Goal: Transaction & Acquisition: Purchase product/service

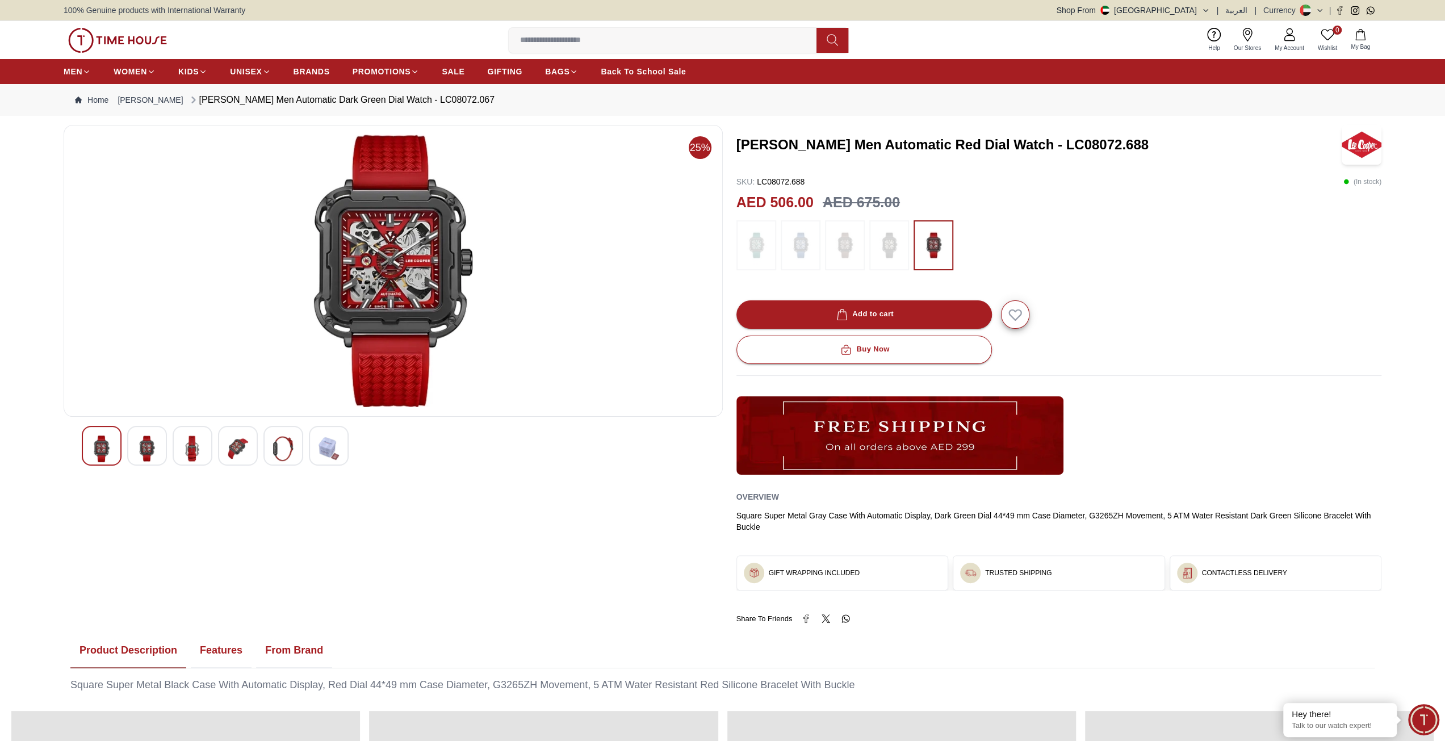
click at [197, 449] on img at bounding box center [192, 449] width 20 height 26
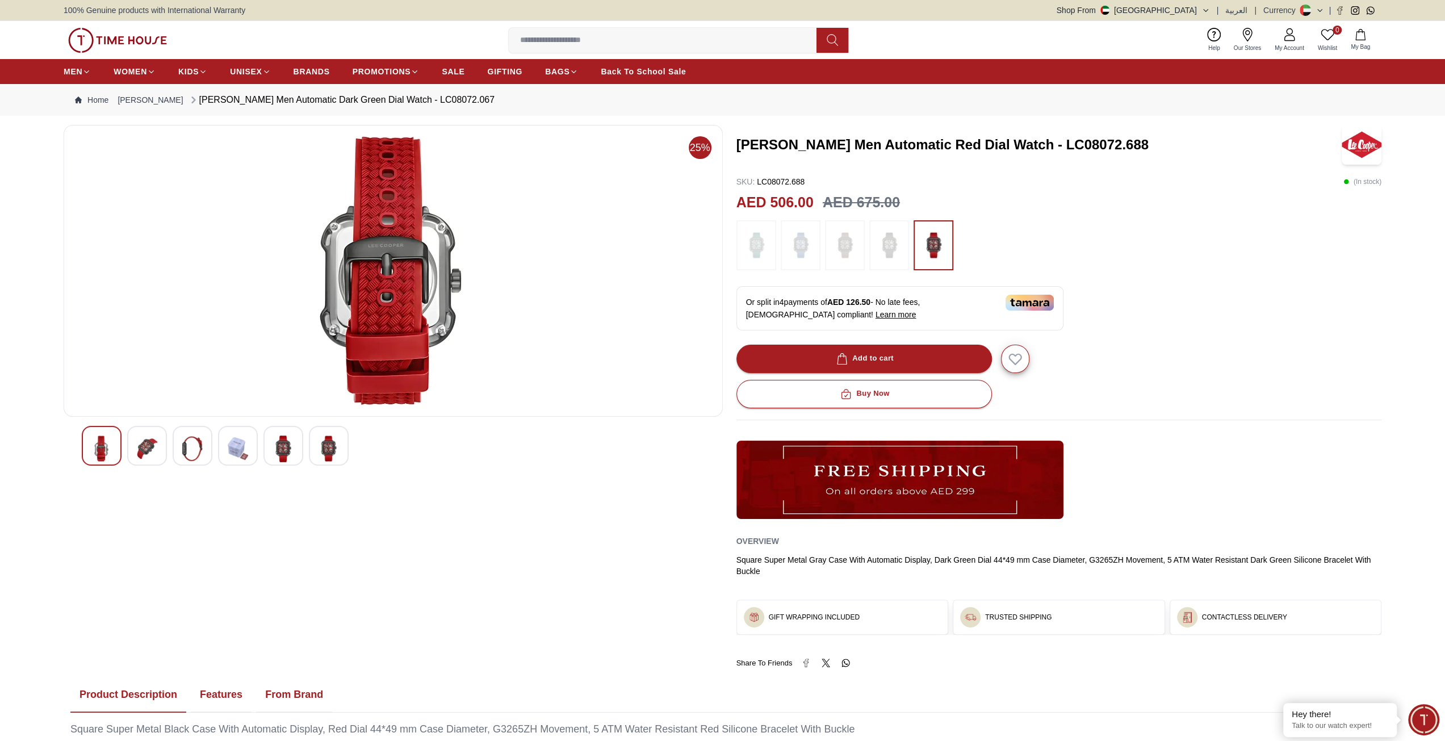
click at [107, 446] on img at bounding box center [101, 449] width 20 height 26
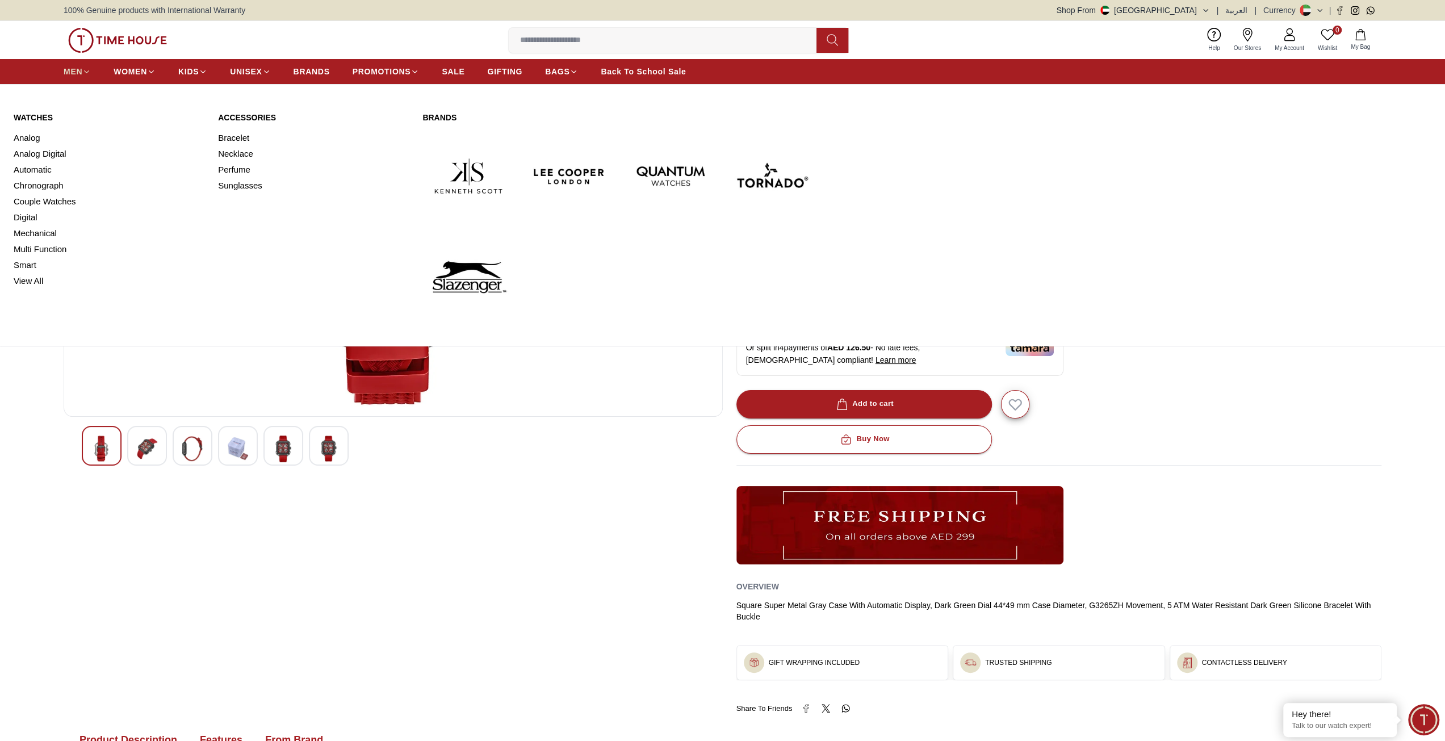
click at [82, 73] on span "MEN" at bounding box center [73, 71] width 19 height 11
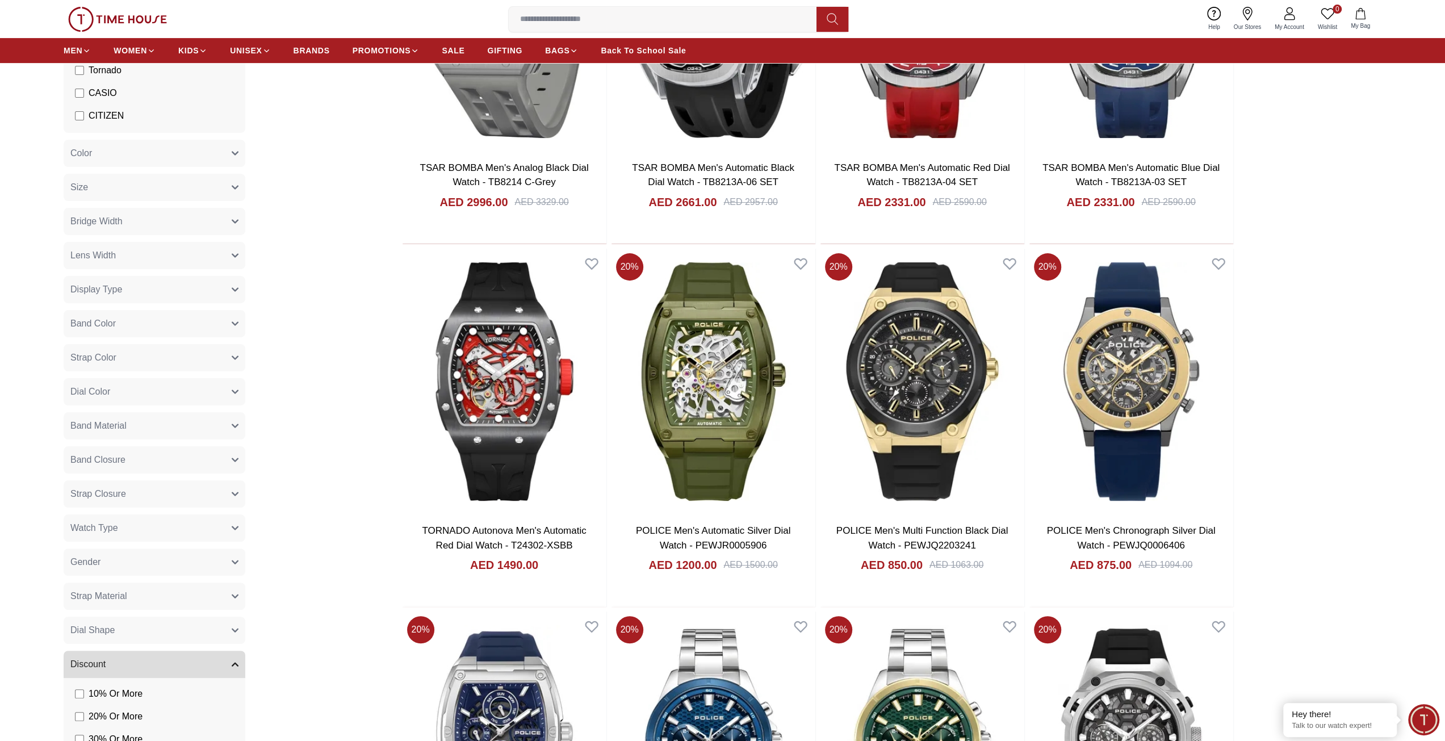
scroll to position [284, 0]
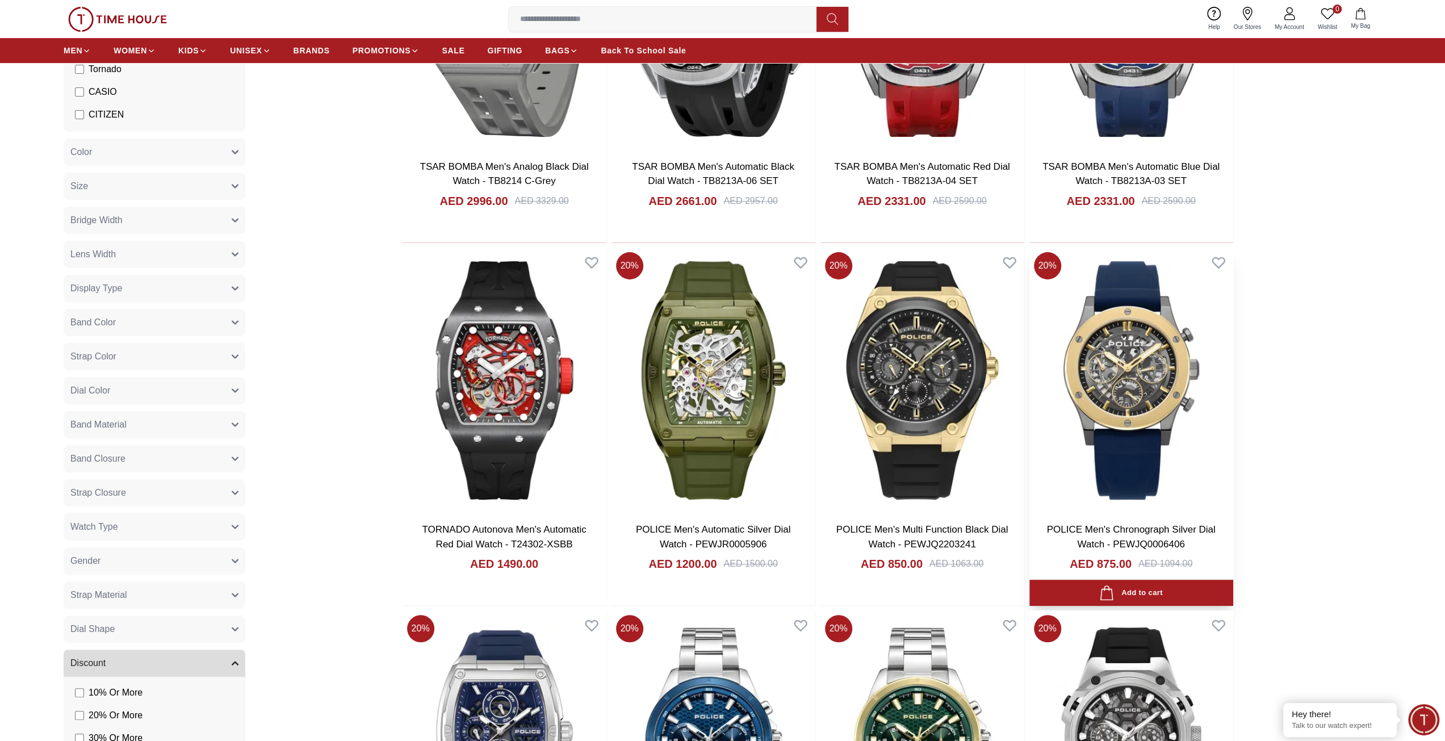
click at [1180, 344] on img at bounding box center [1132, 381] width 204 height 266
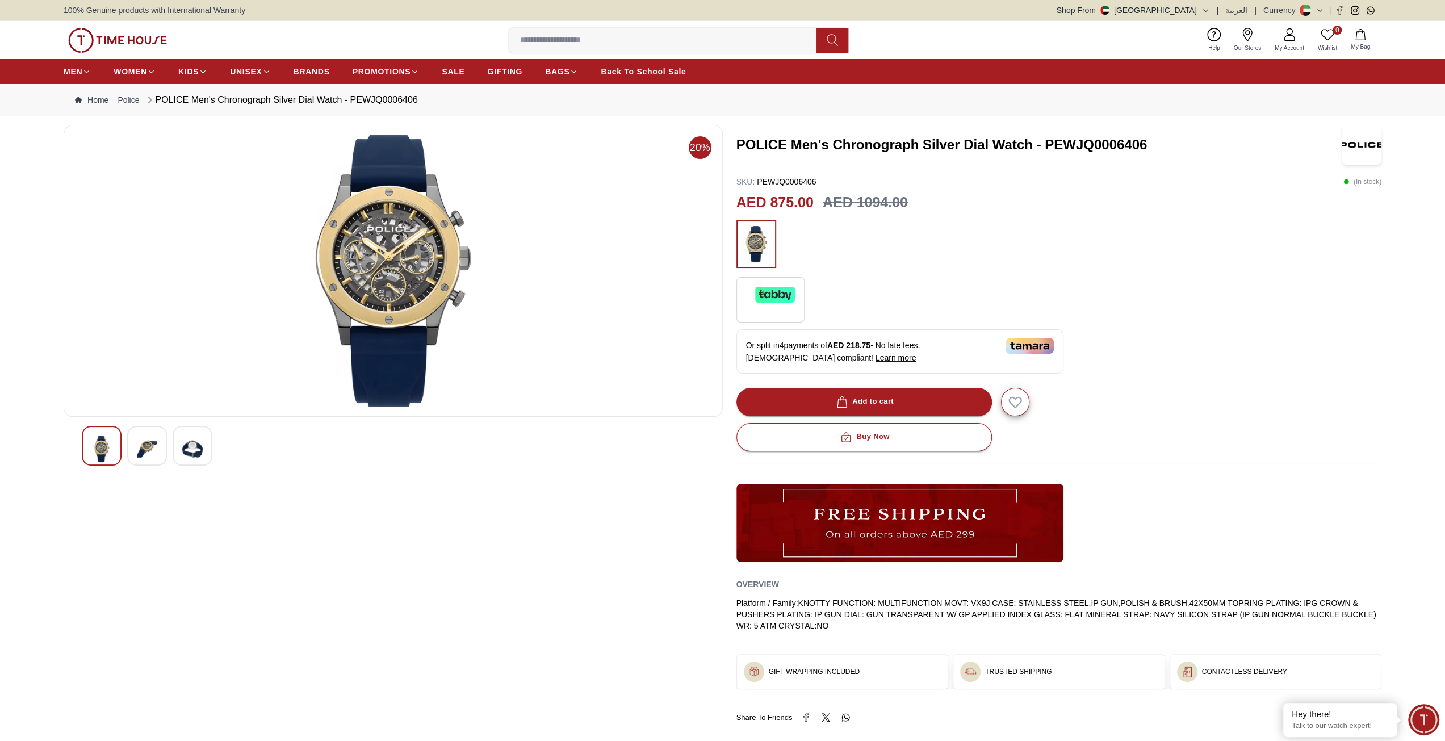
click at [406, 254] on img at bounding box center [393, 271] width 640 height 273
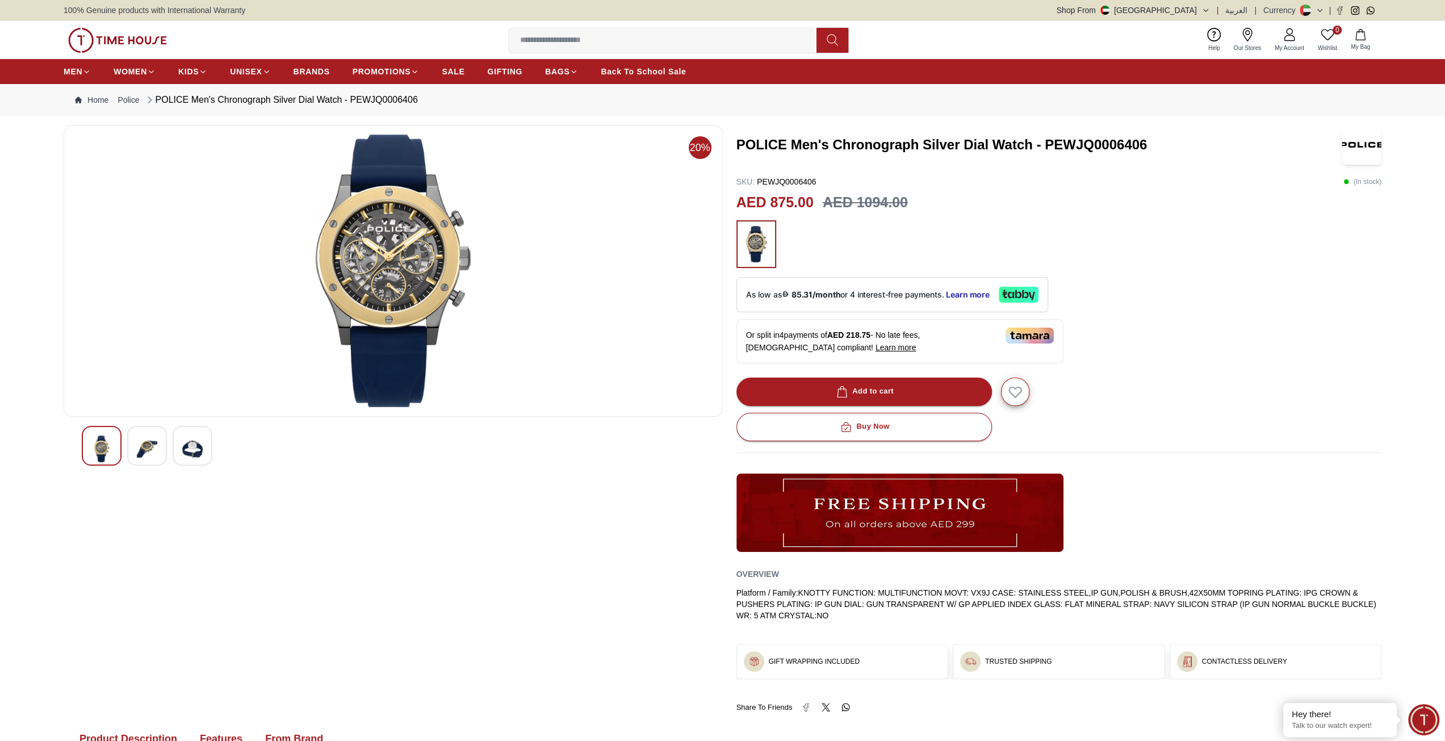
click at [387, 244] on img at bounding box center [393, 271] width 640 height 273
click at [148, 442] on img at bounding box center [147, 449] width 20 height 27
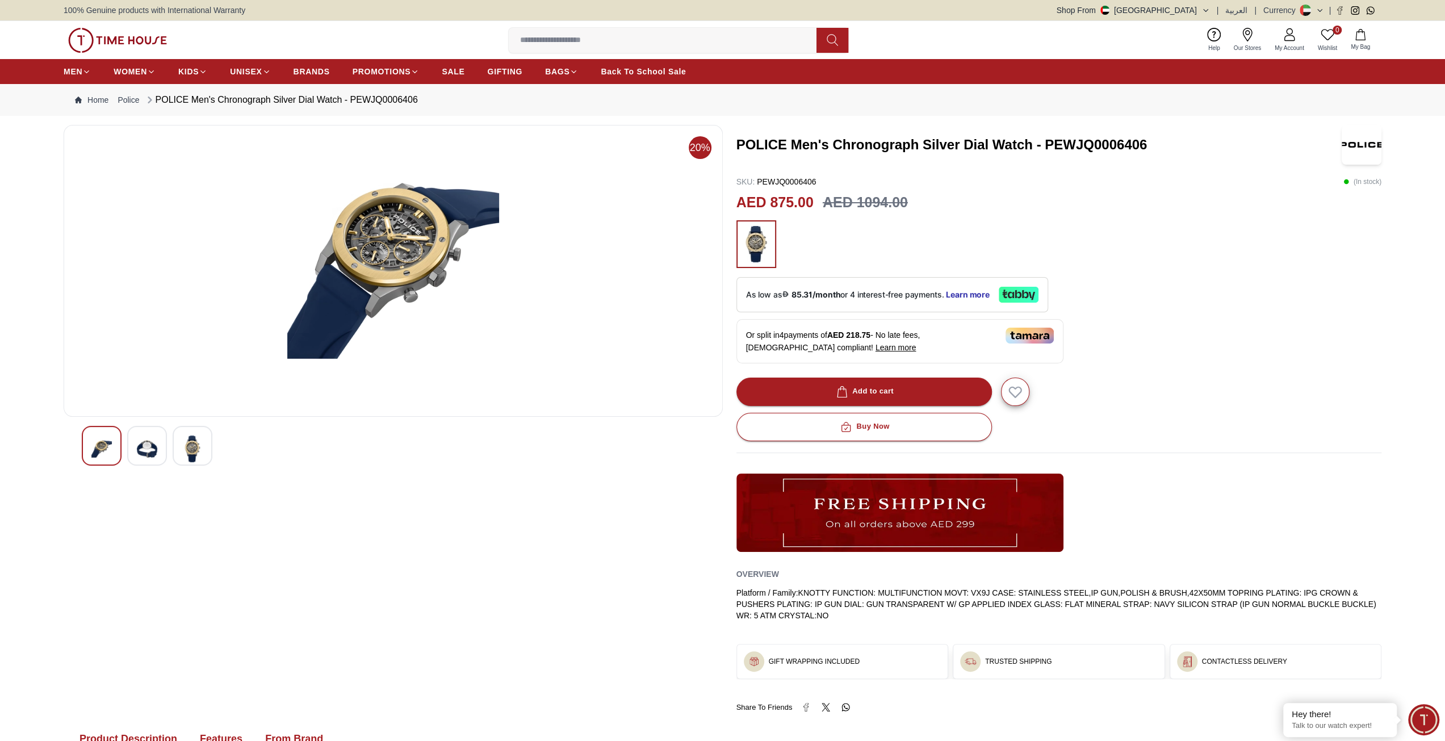
click at [377, 225] on img at bounding box center [393, 271] width 640 height 273
click at [105, 446] on img at bounding box center [101, 449] width 20 height 27
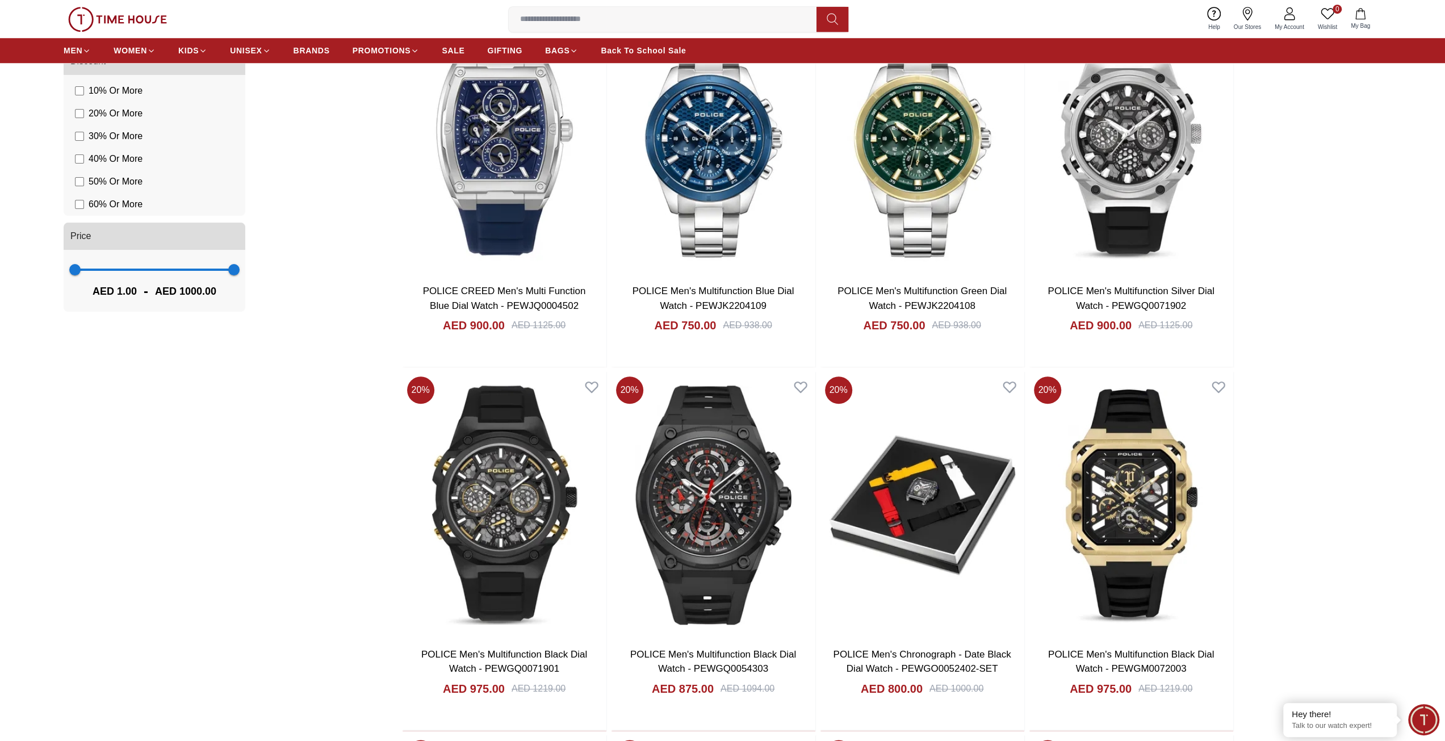
scroll to position [895, 0]
